Goal: Information Seeking & Learning: Learn about a topic

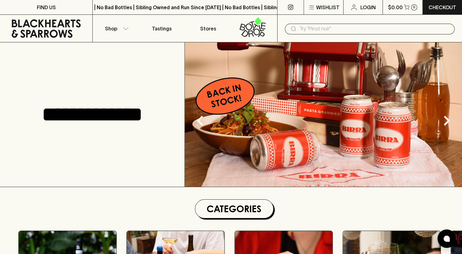
click at [328, 32] on input "text" at bounding box center [375, 29] width 150 height 10
click at [317, 28] on input "text" at bounding box center [375, 29] width 150 height 10
click at [309, 28] on input "text" at bounding box center [375, 29] width 150 height 10
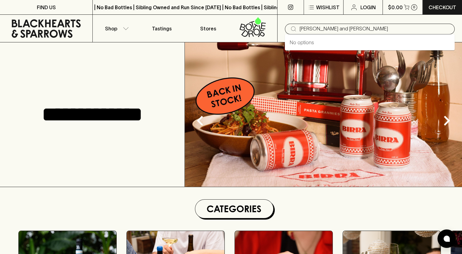
type input "[PERSON_NAME] and [PERSON_NAME]"
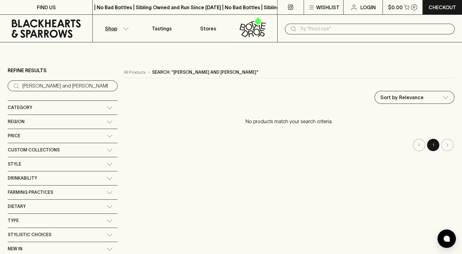
click at [328, 29] on input "text" at bounding box center [375, 29] width 150 height 10
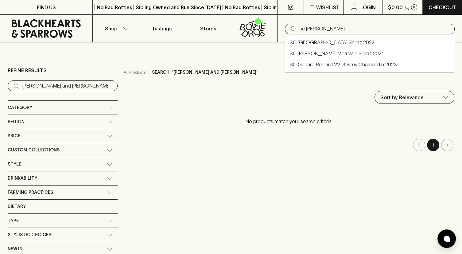
type input "sc [PERSON_NAME]"
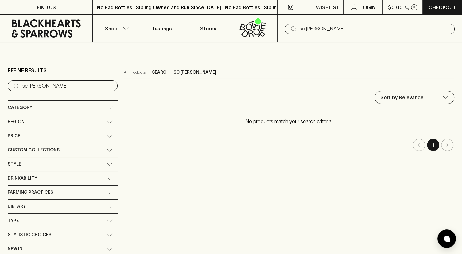
type input "sc [PERSON_NAME]"
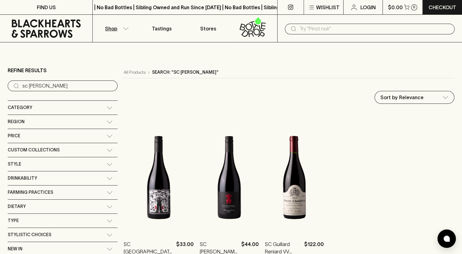
click at [301, 30] on input "text" at bounding box center [375, 29] width 150 height 10
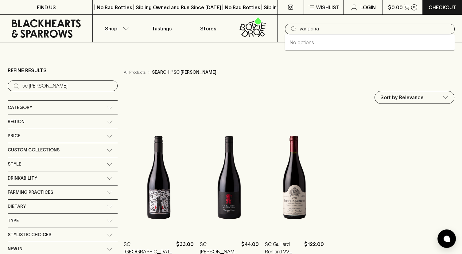
type input "yangarra"
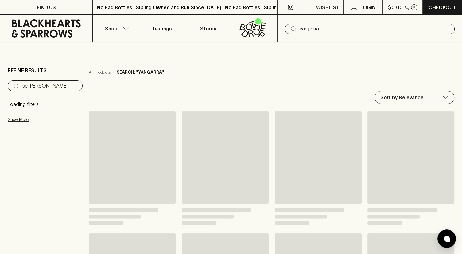
type input "yangarra"
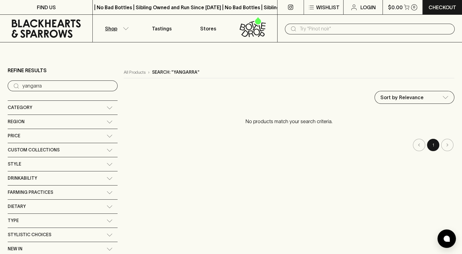
click at [304, 28] on input "text" at bounding box center [375, 29] width 150 height 10
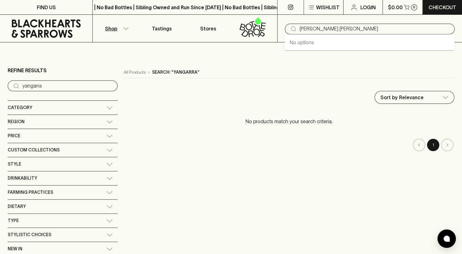
type input "[PERSON_NAME] [PERSON_NAME]"
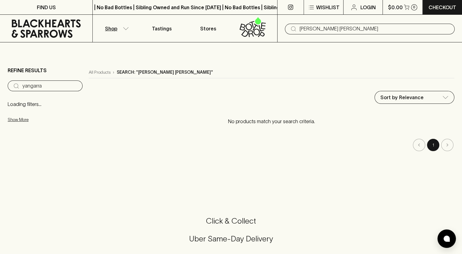
type input "[PERSON_NAME] [PERSON_NAME]"
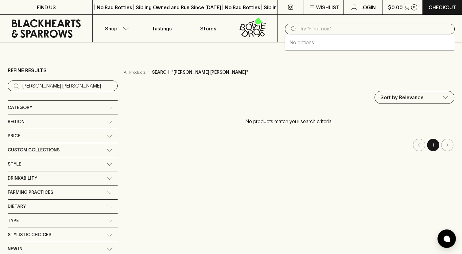
click at [306, 31] on input "text" at bounding box center [375, 29] width 150 height 10
type input "[PERSON_NAME]"
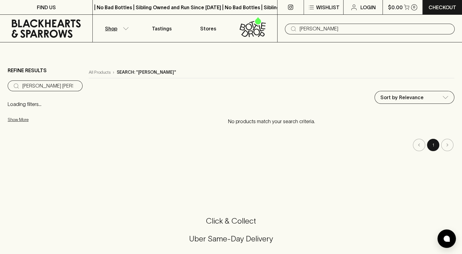
type input "[PERSON_NAME]"
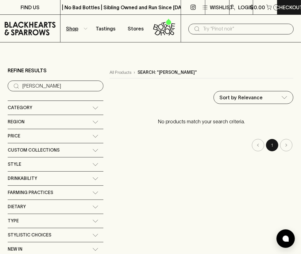
click at [219, 30] on input "text" at bounding box center [246, 29] width 86 height 10
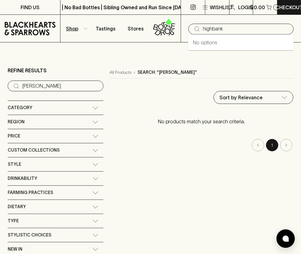
type input "highbank"
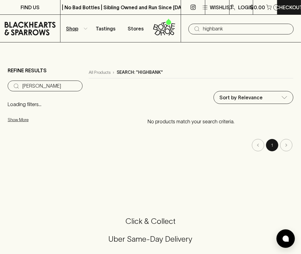
type input "highbank"
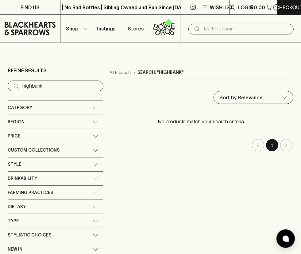
click at [204, 24] on input "text" at bounding box center [246, 29] width 86 height 10
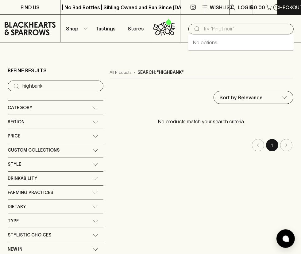
paste input "katnook"
type input "katnook"
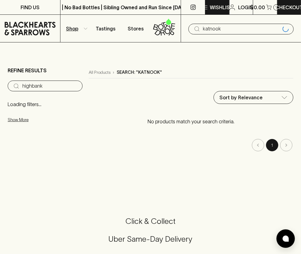
type input "katnook"
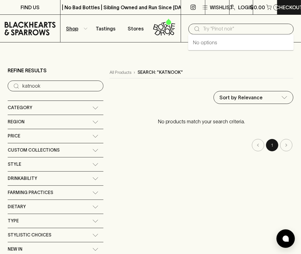
click at [210, 26] on input "text" at bounding box center [246, 29] width 86 height 10
type input "c"
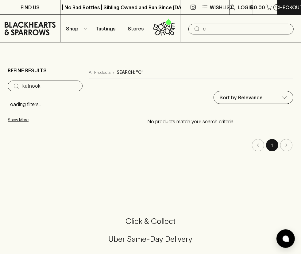
type input "c"
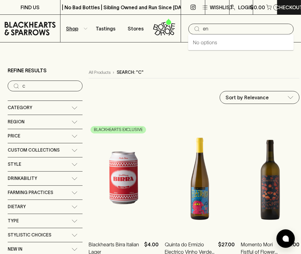
type input "e"
type input "[PERSON_NAME]"
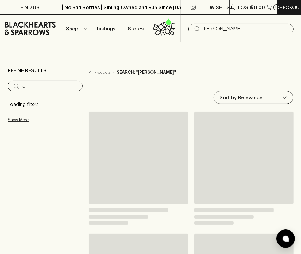
type input "[PERSON_NAME]"
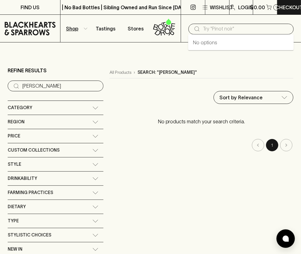
click at [218, 30] on input "text" at bounding box center [246, 29] width 86 height 10
type input "[PERSON_NAME]"
click at [203, 24] on input "text" at bounding box center [246, 29] width 86 height 10
type input "redm"
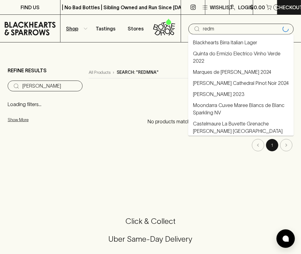
type input "redmna"
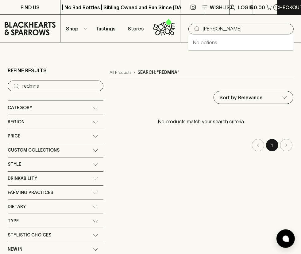
type input "[PERSON_NAME]"
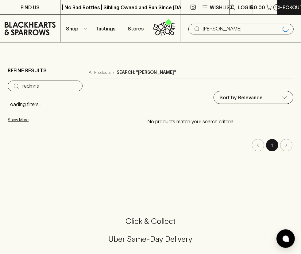
type input "[PERSON_NAME]"
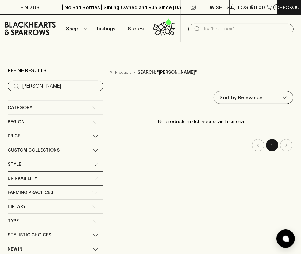
click at [219, 29] on input "text" at bounding box center [246, 29] width 86 height 10
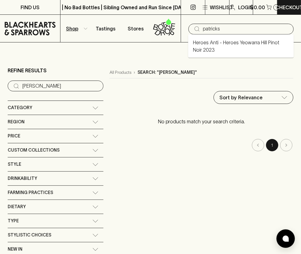
type input "patricks"
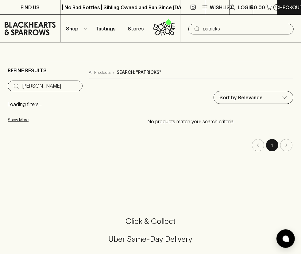
type input "patricks"
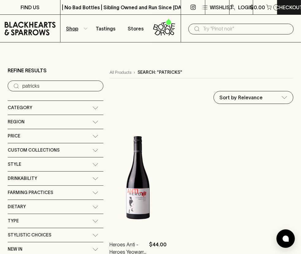
click at [211, 31] on input "text" at bounding box center [246, 29] width 86 height 10
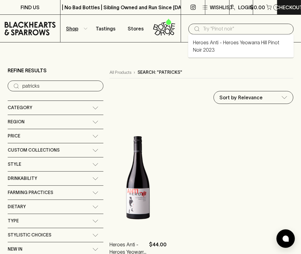
paste input "[PERSON_NAME] of coonawarra"
type input "[PERSON_NAME] of coonawarra"
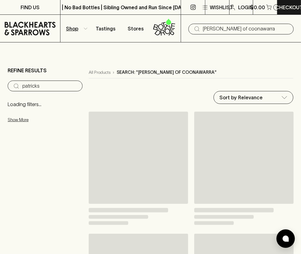
type input "[PERSON_NAME] of coonawarra"
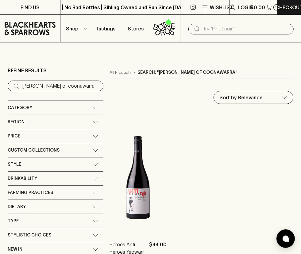
click at [228, 25] on input "text" at bounding box center [246, 29] width 86 height 10
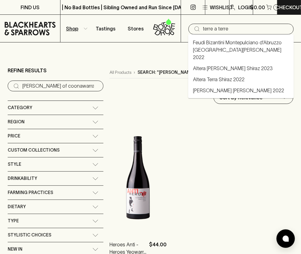
type input "c"
type input "terre a terre"
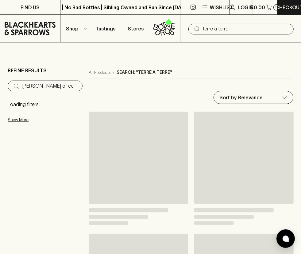
type input "terre a terre"
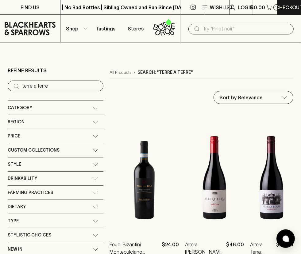
click at [204, 25] on input "text" at bounding box center [246, 29] width 86 height 10
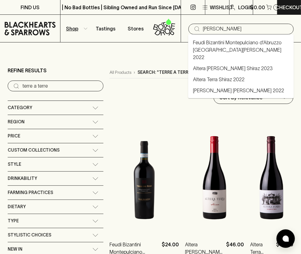
type input "[PERSON_NAME]"
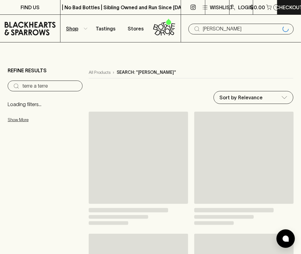
type input "[PERSON_NAME]"
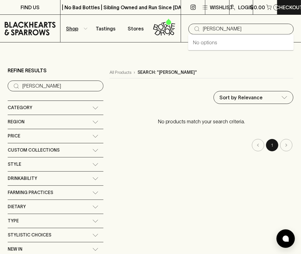
drag, startPoint x: 206, startPoint y: 28, endPoint x: 186, endPoint y: 30, distance: 19.4
click at [203, 30] on input "[PERSON_NAME]" at bounding box center [246, 29] width 86 height 10
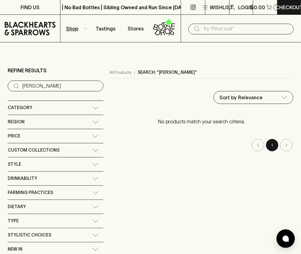
click at [235, 28] on input "text" at bounding box center [246, 29] width 86 height 10
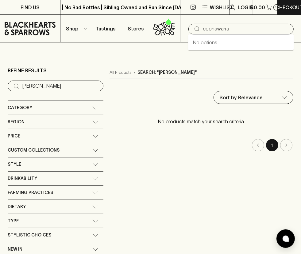
type input "coonawarra"
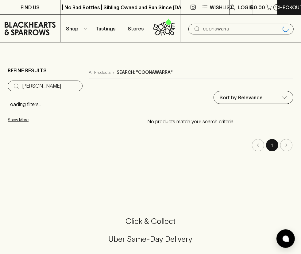
type input "coonawarra"
